Goal: Task Accomplishment & Management: Manage account settings

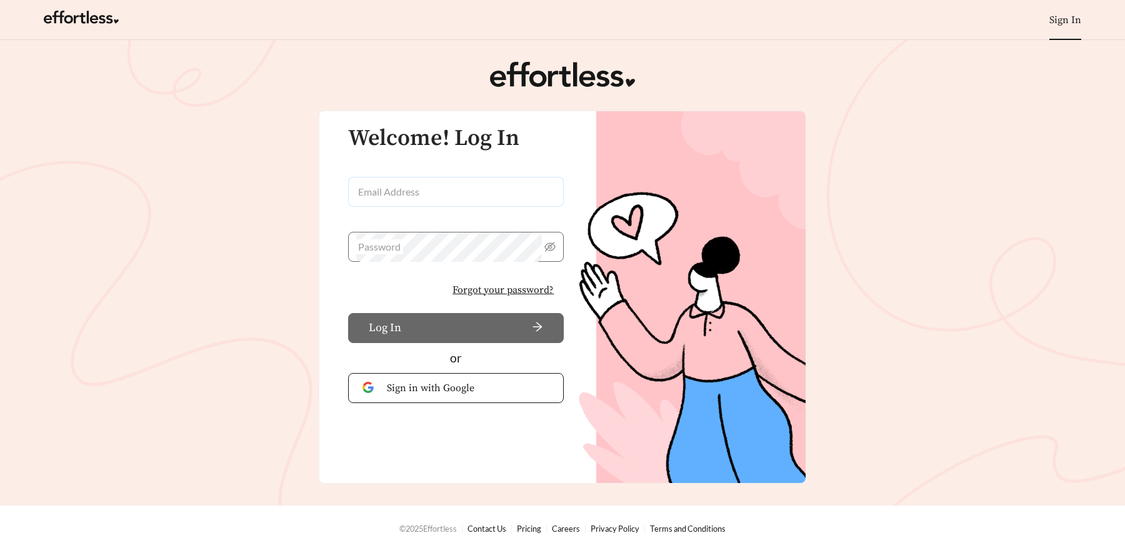
type input "**********"
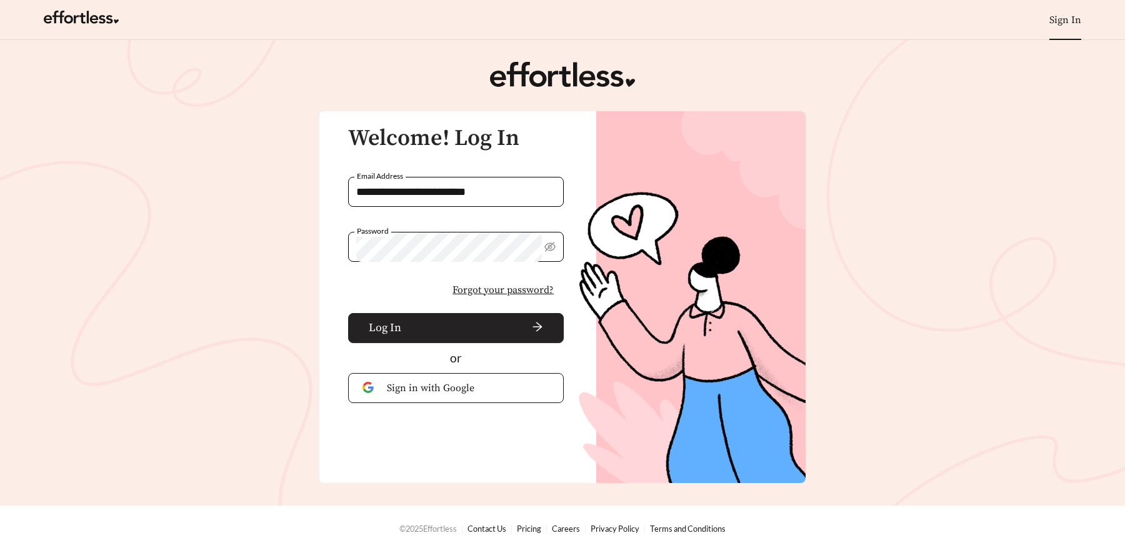
click at [420, 334] on button "Log In" at bounding box center [456, 328] width 216 height 30
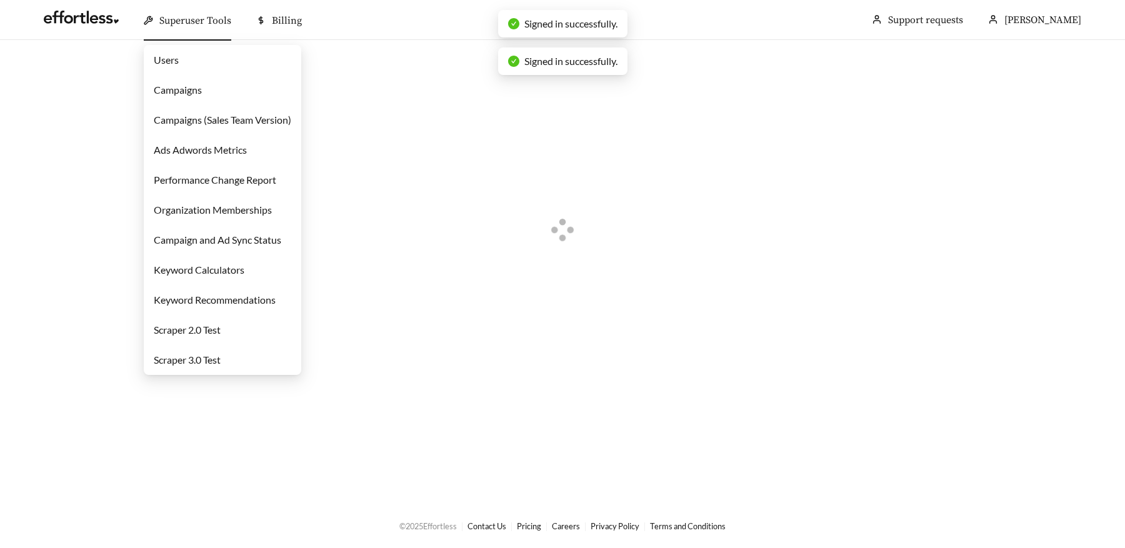
click at [192, 21] on span "Superuser Tools" at bounding box center [195, 20] width 72 height 12
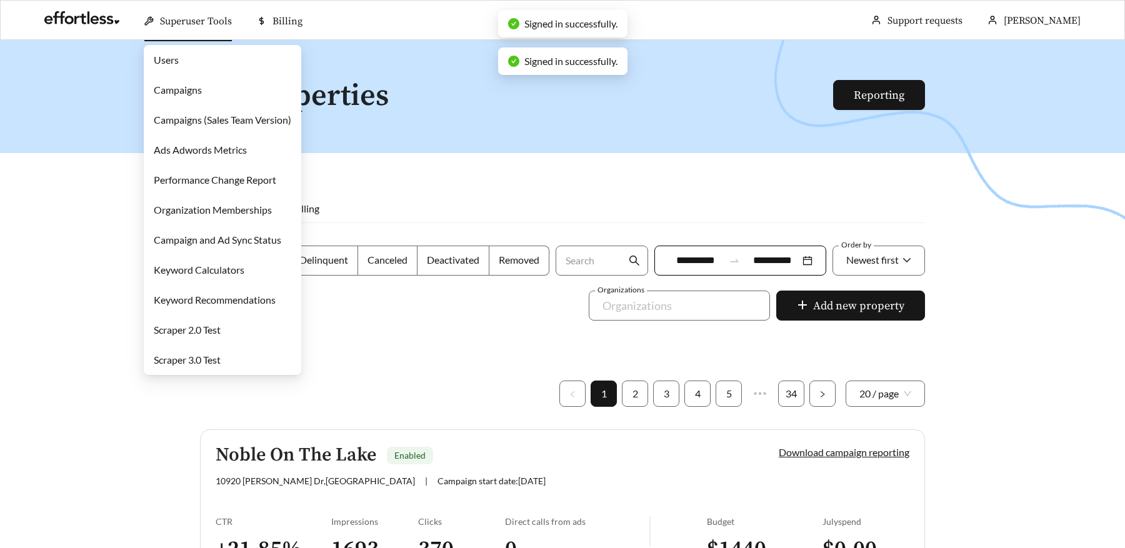
click at [174, 92] on link "Campaigns" at bounding box center [178, 90] width 48 height 12
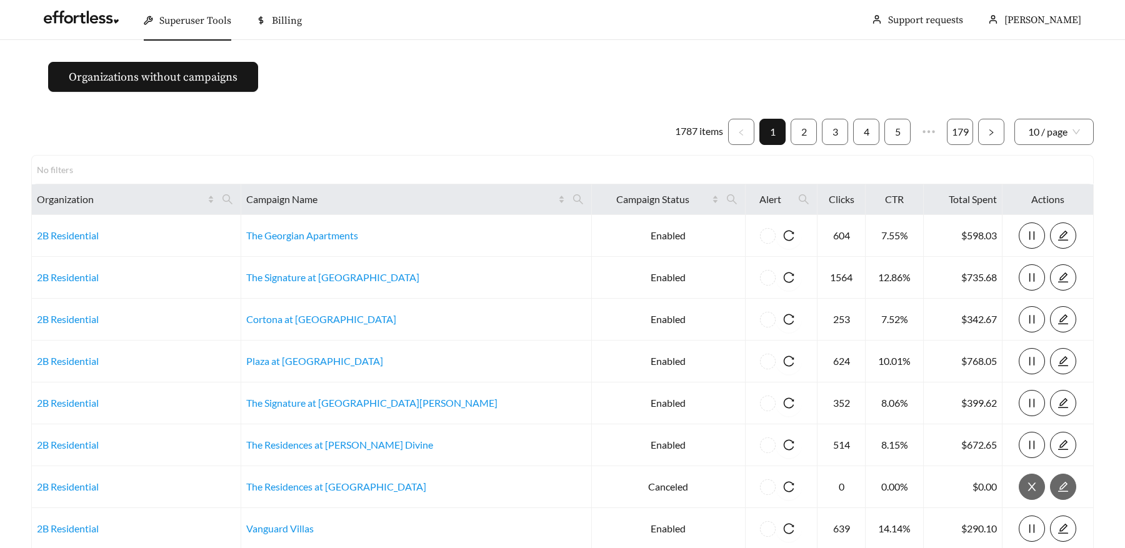
click at [750, 196] on span "Alert" at bounding box center [770, 199] width 40 height 15
click at [793, 205] on span at bounding box center [803, 199] width 21 height 20
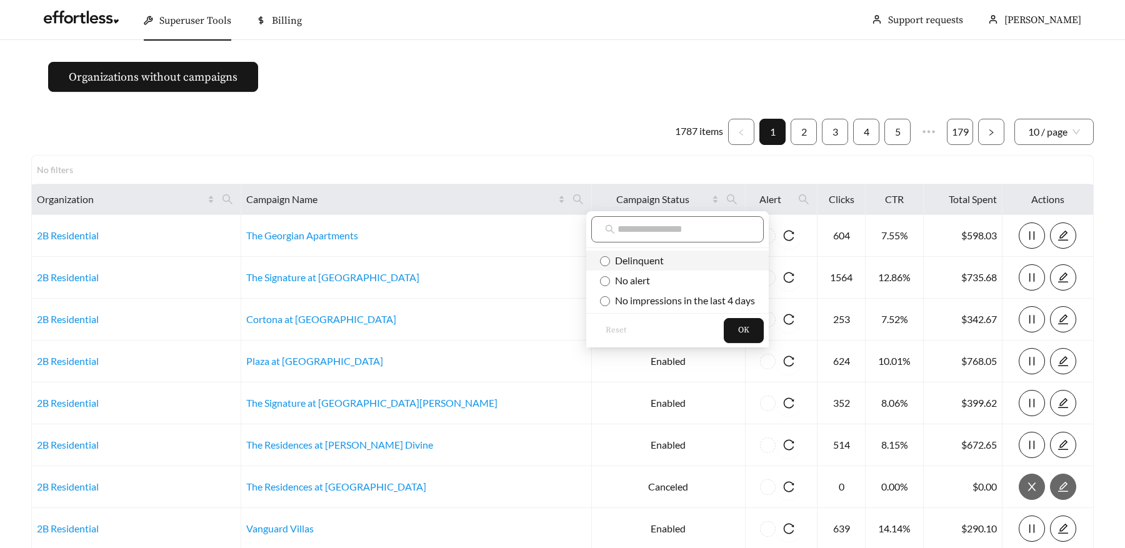
click at [645, 259] on span "Delinquent" at bounding box center [637, 260] width 54 height 12
click at [744, 315] on div "Reset OK" at bounding box center [677, 330] width 182 height 34
click at [744, 327] on span "OK" at bounding box center [743, 330] width 11 height 12
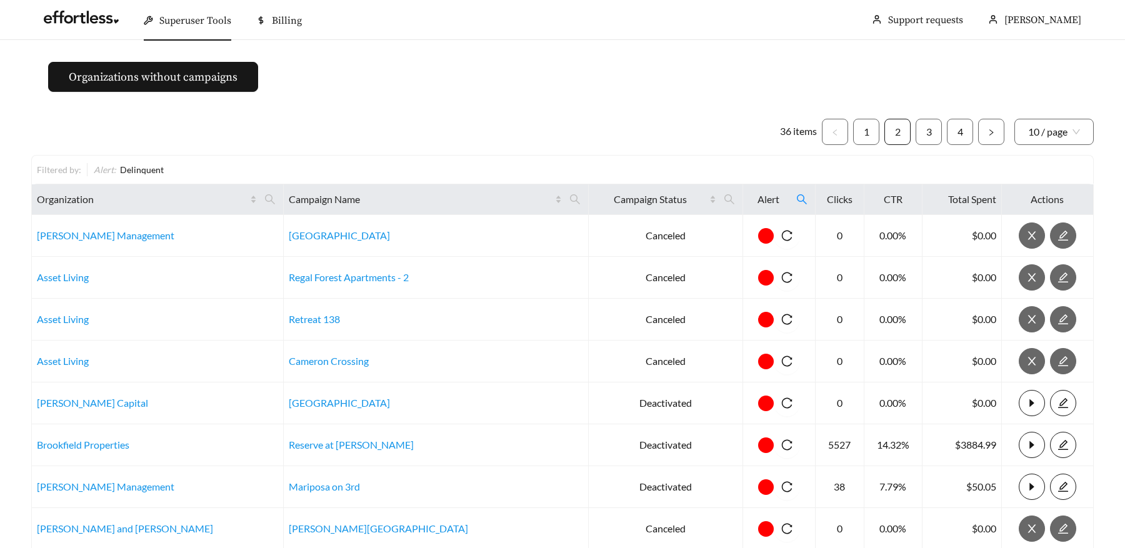
click at [896, 131] on link "2" at bounding box center [897, 131] width 25 height 25
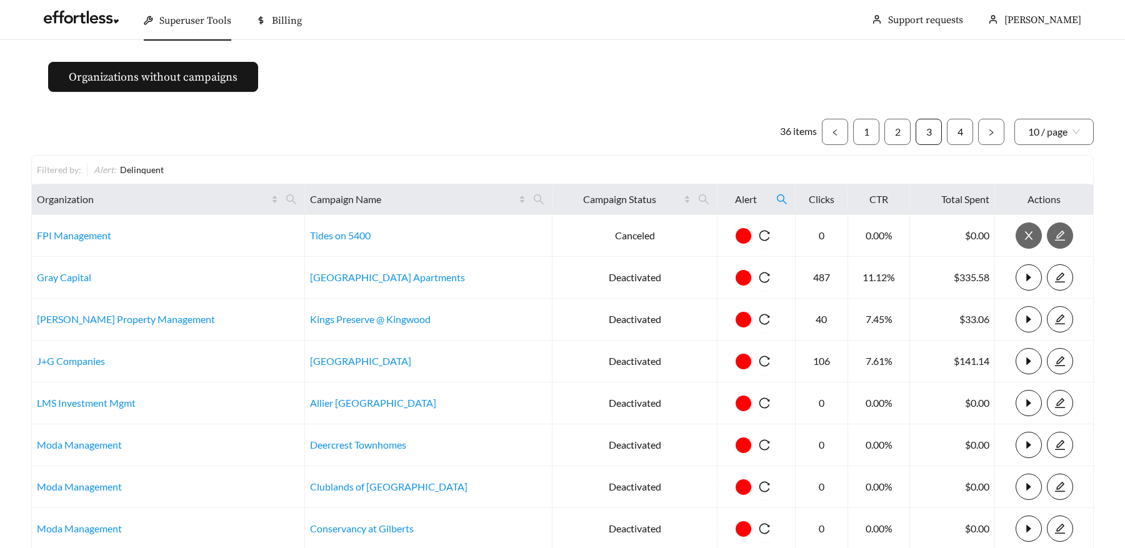
click at [929, 134] on link "3" at bounding box center [928, 131] width 25 height 25
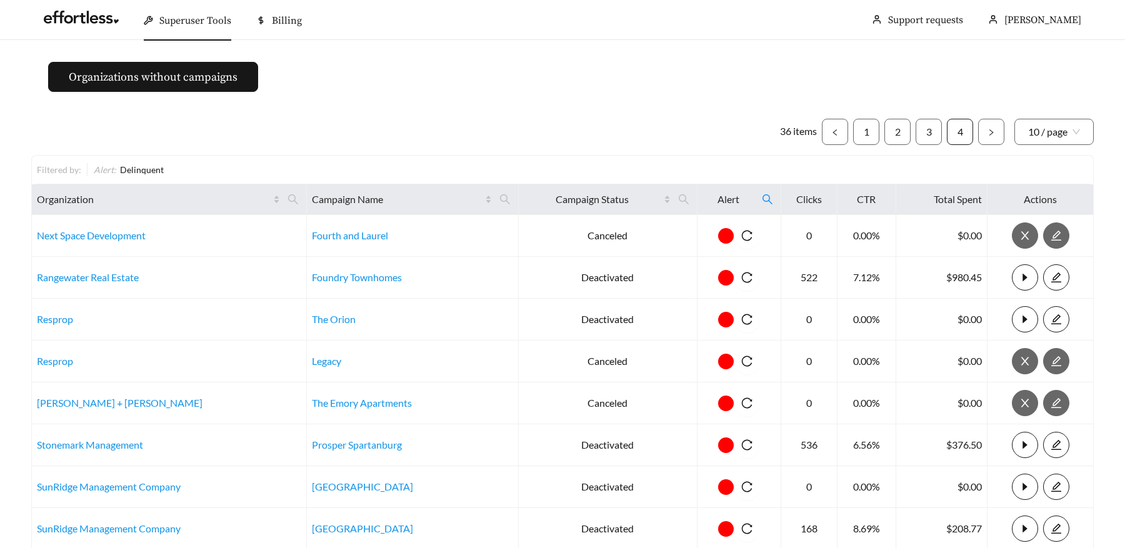
click at [960, 128] on link "4" at bounding box center [959, 131] width 25 height 25
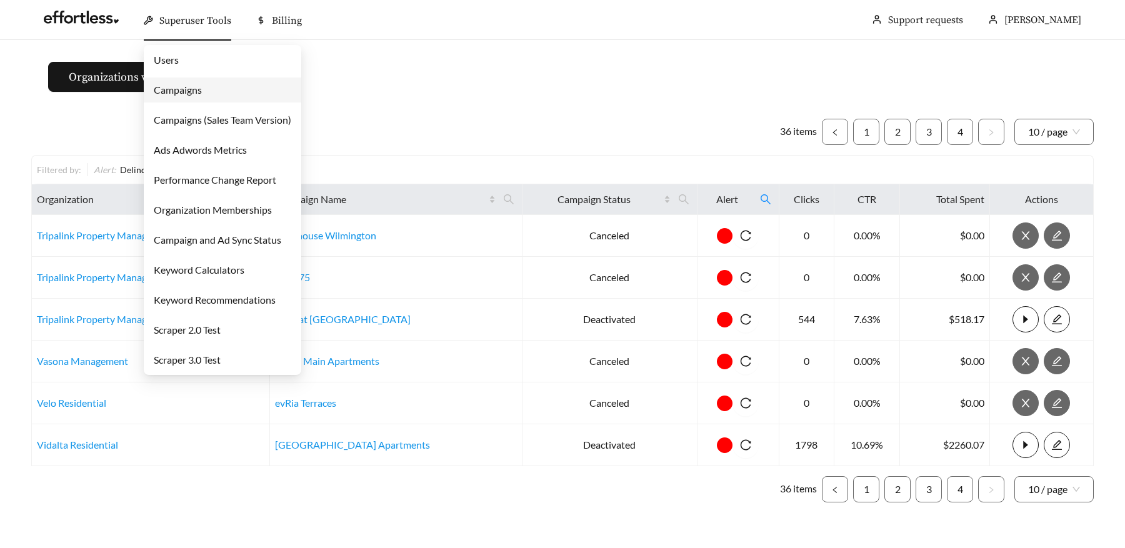
click at [156, 22] on div "Superuser Tools" at bounding box center [187, 21] width 87 height 40
